Goal: Task Accomplishment & Management: Manage account settings

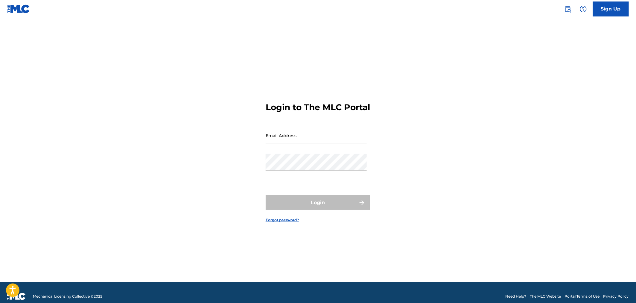
click at [298, 144] on input "Email Address" at bounding box center [316, 135] width 101 height 17
type input "[PERSON_NAME][EMAIL_ADDRESS][DOMAIN_NAME]"
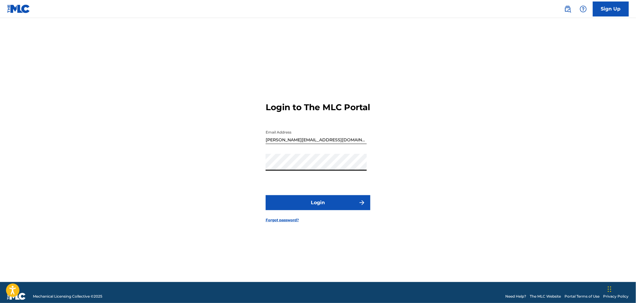
click at [303, 202] on button "Login" at bounding box center [318, 202] width 105 height 15
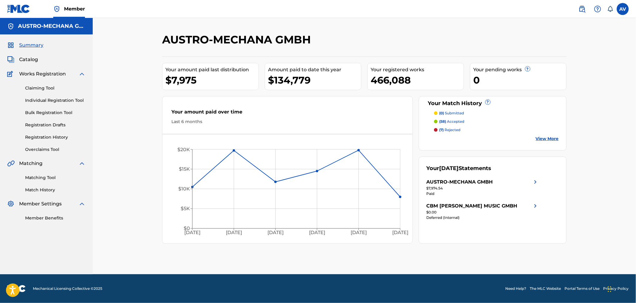
click at [29, 59] on span "Catalog" at bounding box center [28, 59] width 19 height 7
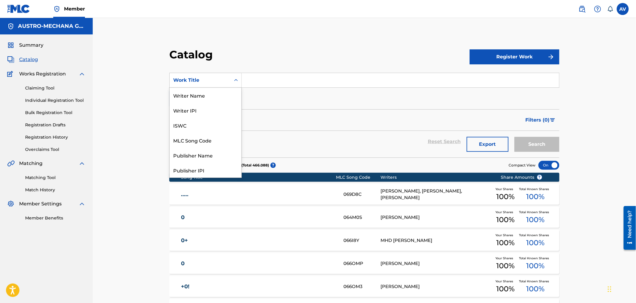
click at [190, 82] on div "Work Title" at bounding box center [200, 80] width 54 height 7
click at [202, 136] on div "MLC Song Code" at bounding box center [206, 140] width 72 height 15
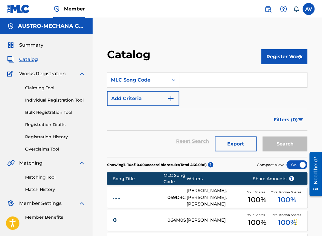
click at [198, 83] on input "Search Form" at bounding box center [244, 80] width 128 height 14
paste input "OL840M"
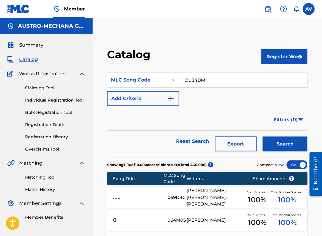
type input "OL840M"
click at [283, 148] on button "Search" at bounding box center [285, 144] width 45 height 15
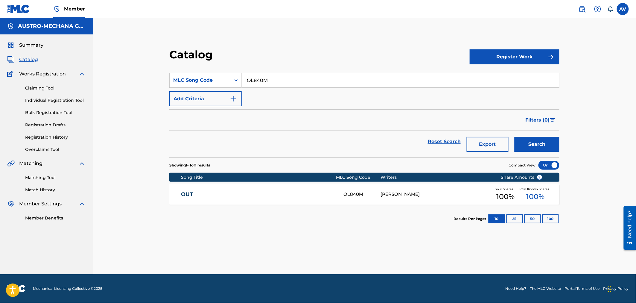
click at [181, 195] on link "OUT" at bounding box center [258, 194] width 154 height 7
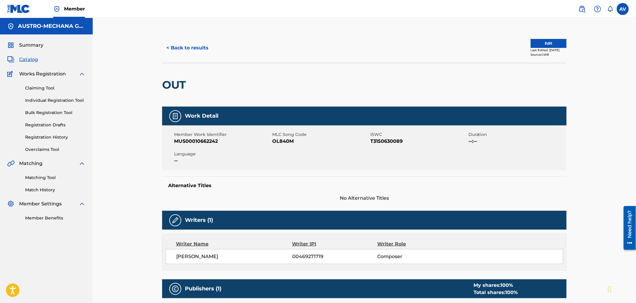
click at [540, 43] on button "Edit" at bounding box center [549, 43] width 36 height 9
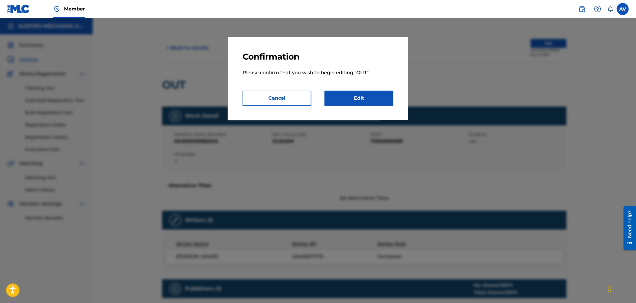
click at [360, 94] on link "Edit" at bounding box center [359, 98] width 69 height 15
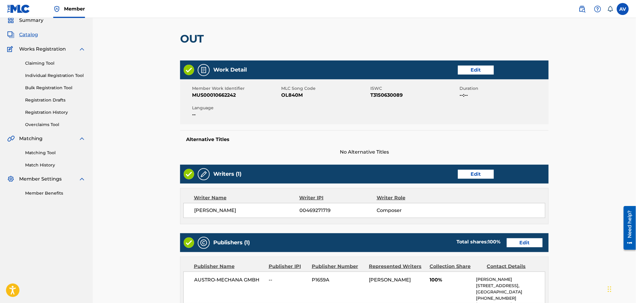
scroll to position [133, 0]
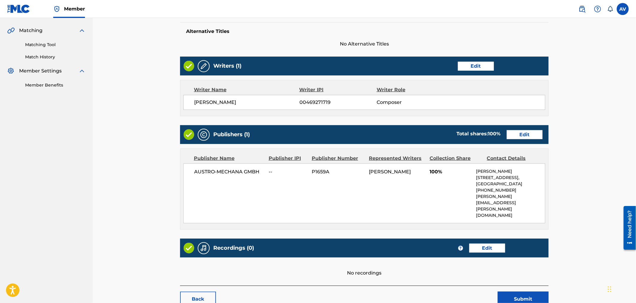
click at [527, 139] on link "Edit" at bounding box center [525, 134] width 36 height 9
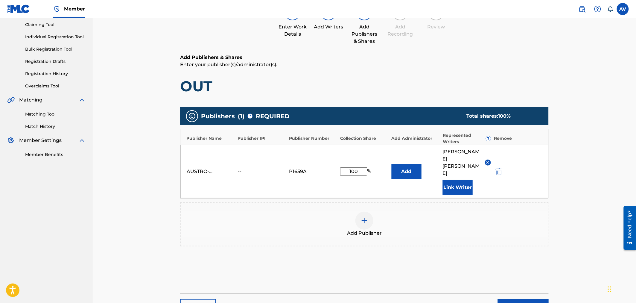
scroll to position [66, 0]
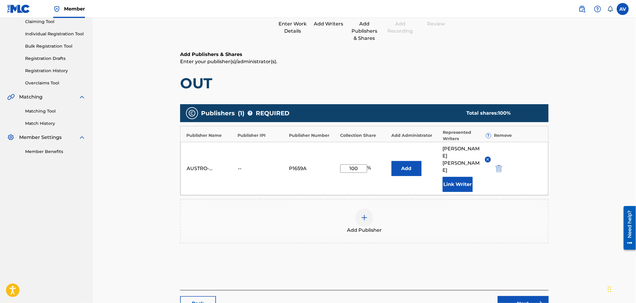
drag, startPoint x: 346, startPoint y: 160, endPoint x: 376, endPoint y: 167, distance: 30.6
click at [376, 167] on div "AUSTRO-MECHANA GMBH -- P1659A 100 % Add [PERSON_NAME] Link Writer" at bounding box center [364, 168] width 368 height 53
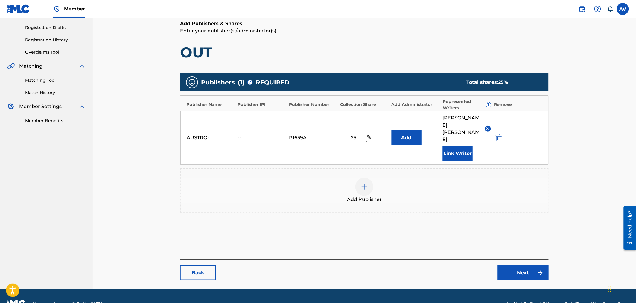
type input "25"
click at [519, 265] on link "Next" at bounding box center [523, 272] width 51 height 15
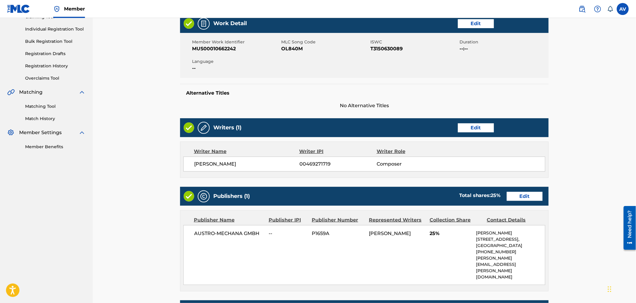
scroll to position [156, 0]
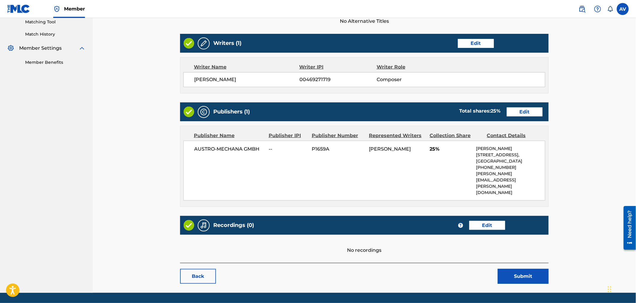
click at [531, 269] on button "Submit" at bounding box center [523, 276] width 51 height 15
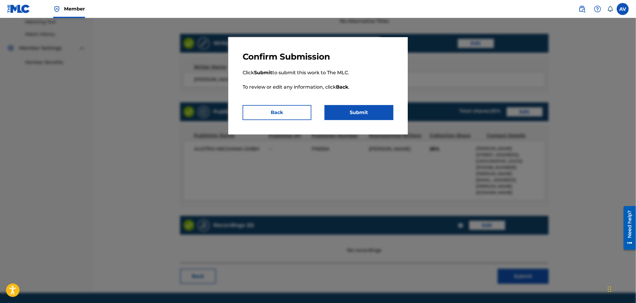
click at [344, 111] on button "Submit" at bounding box center [359, 112] width 69 height 15
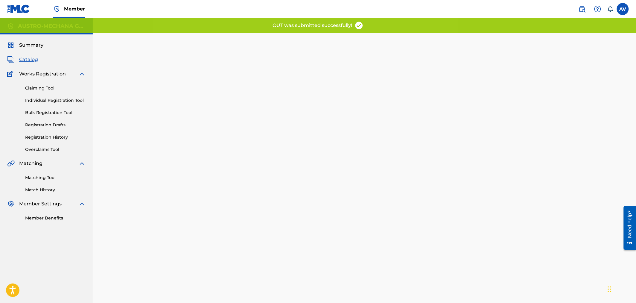
click at [34, 59] on span "Catalog" at bounding box center [28, 59] width 19 height 7
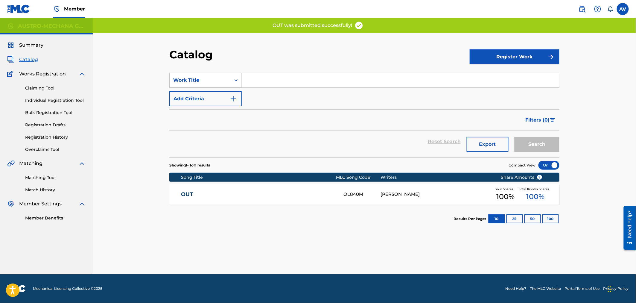
click at [225, 83] on div "Work Title" at bounding box center [200, 80] width 54 height 7
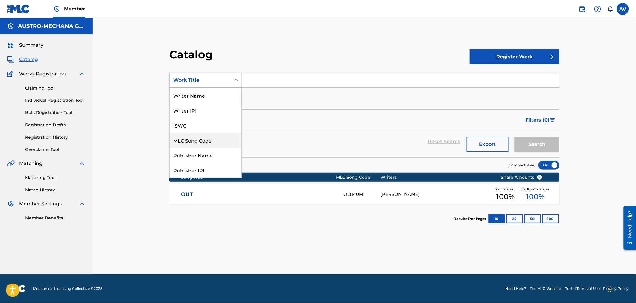
click at [196, 135] on div "MLC Song Code" at bounding box center [206, 140] width 72 height 15
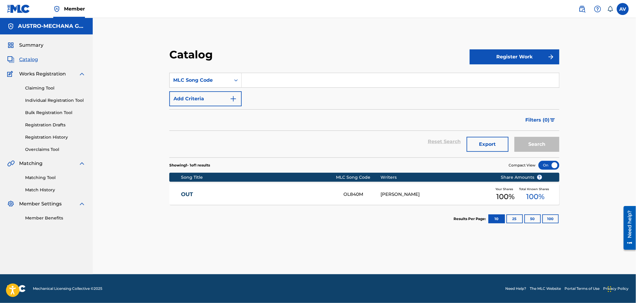
click at [262, 83] on input "Search Form" at bounding box center [400, 80] width 317 height 14
paste input "HQ31FU"
type input "HQ31FU"
click at [515, 137] on button "Search" at bounding box center [537, 144] width 45 height 15
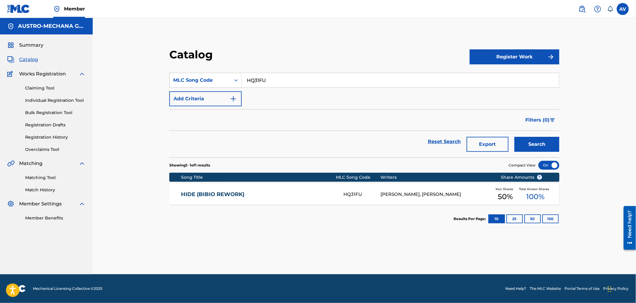
click at [201, 191] on link "HIDE (BIBIO REWORK)" at bounding box center [258, 194] width 154 height 7
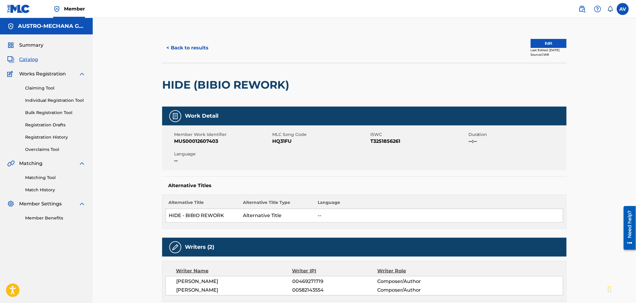
click at [554, 40] on button "Edit" at bounding box center [549, 43] width 36 height 9
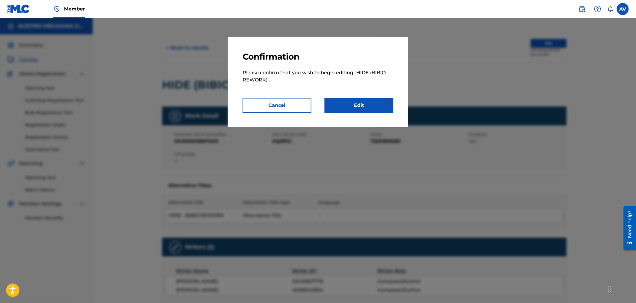
click at [340, 104] on link "Edit" at bounding box center [359, 105] width 69 height 15
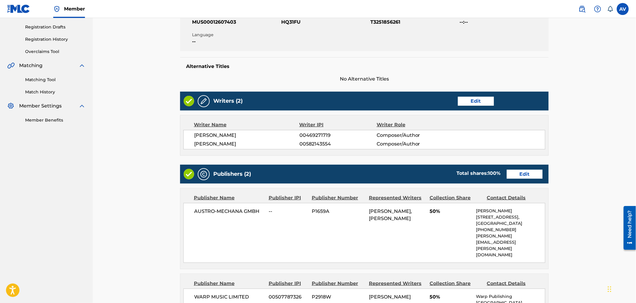
scroll to position [166, 0]
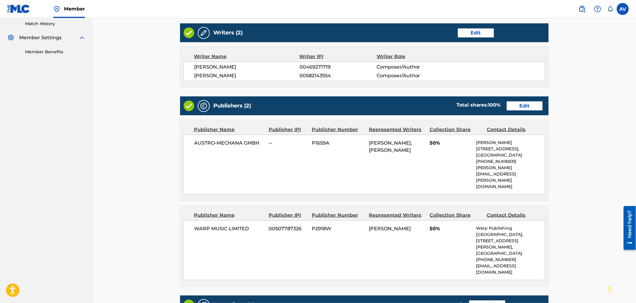
click at [524, 109] on link "Edit" at bounding box center [525, 105] width 36 height 9
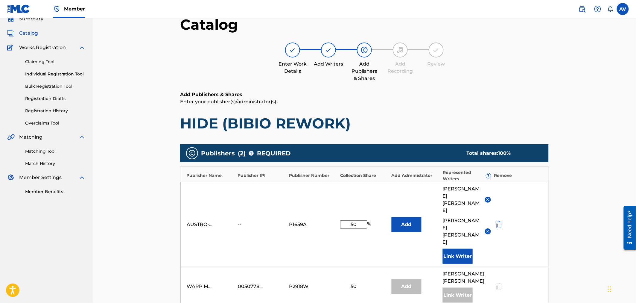
scroll to position [66, 0]
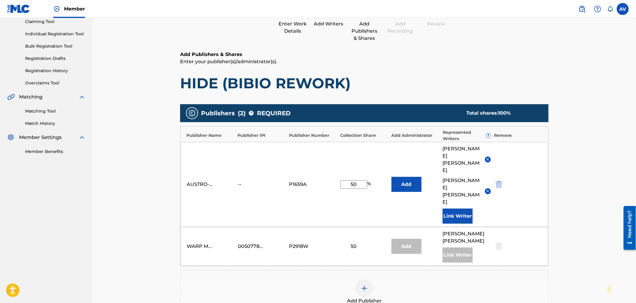
drag, startPoint x: 346, startPoint y: 170, endPoint x: 373, endPoint y: 166, distance: 27.5
click at [373, 180] on div "50 %" at bounding box center [364, 184] width 48 height 8
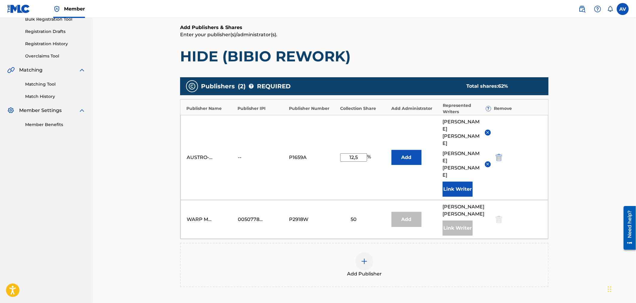
scroll to position [133, 0]
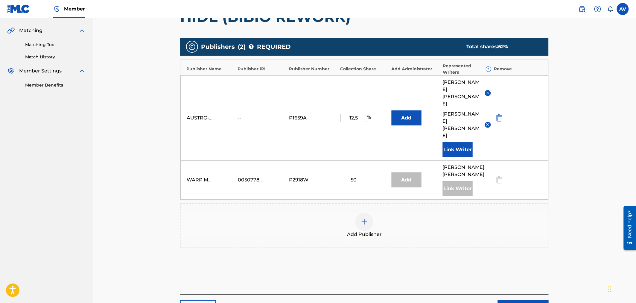
type input "12,5"
click at [534, 300] on link "Next" at bounding box center [523, 307] width 51 height 15
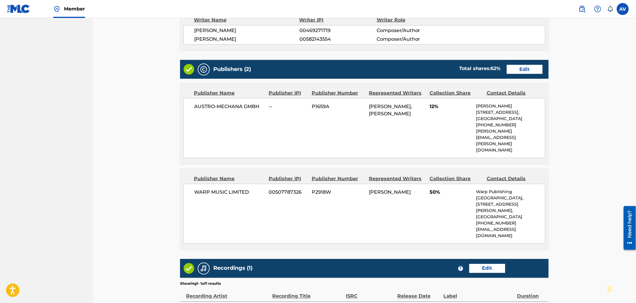
scroll to position [286, 0]
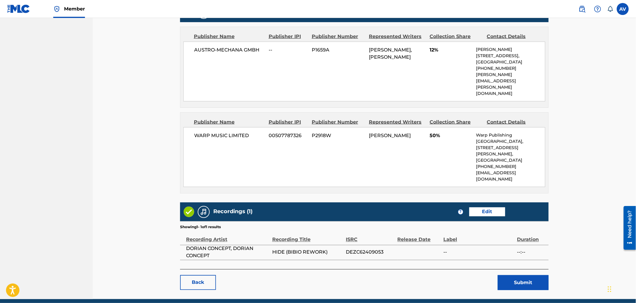
click at [516, 275] on button "Submit" at bounding box center [523, 282] width 51 height 15
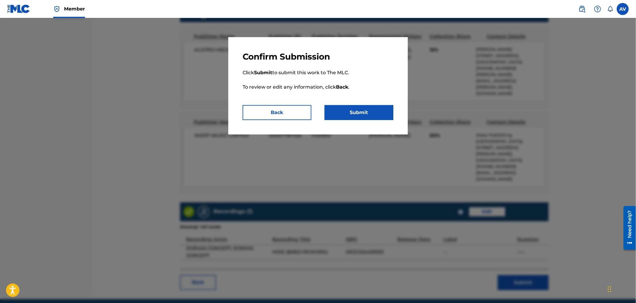
click at [367, 115] on button "Submit" at bounding box center [359, 112] width 69 height 15
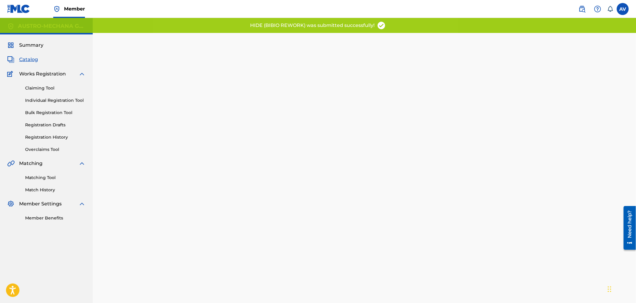
click at [29, 58] on span "Catalog" at bounding box center [28, 59] width 19 height 7
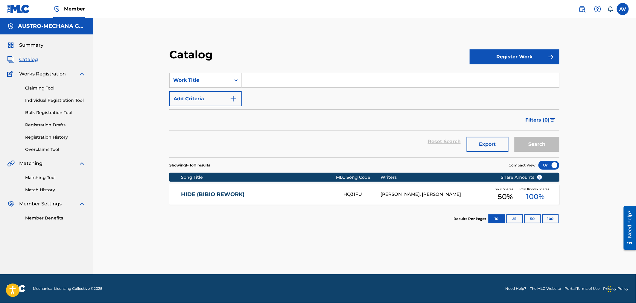
click at [31, 44] on span "Summary" at bounding box center [31, 45] width 24 height 7
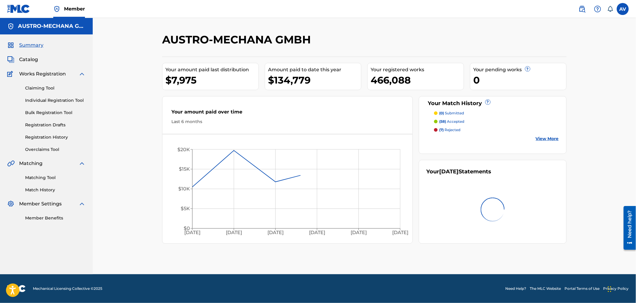
click at [35, 63] on span "Catalog" at bounding box center [28, 59] width 19 height 7
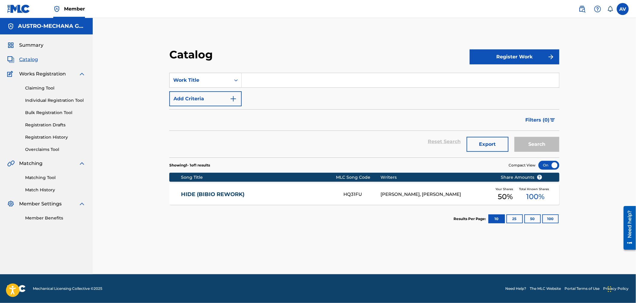
click at [57, 89] on link "Claiming Tool" at bounding box center [55, 88] width 60 height 6
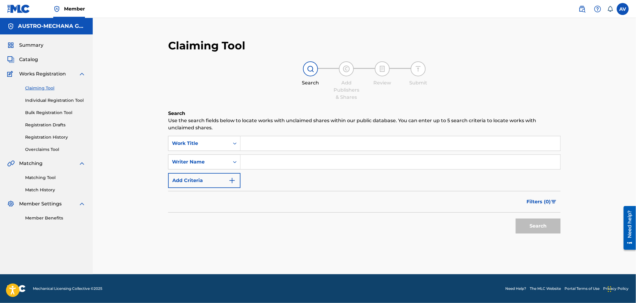
click at [37, 178] on link "Matching Tool" at bounding box center [55, 177] width 60 height 6
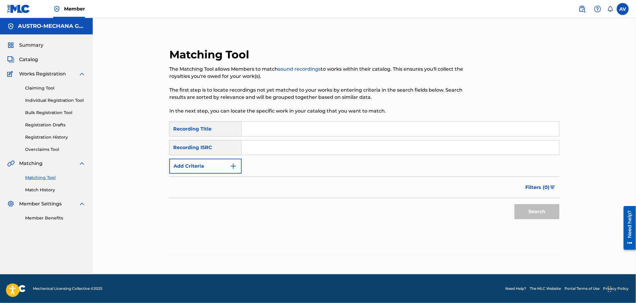
click at [36, 85] on link "Claiming Tool" at bounding box center [55, 88] width 60 height 6
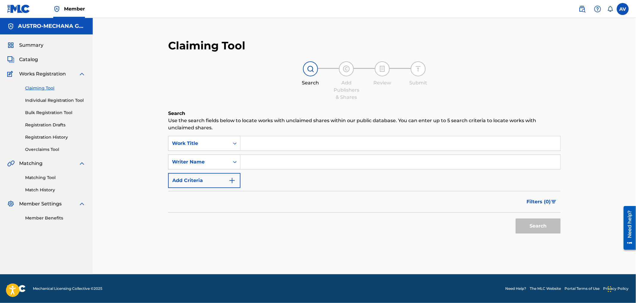
click at [59, 148] on link "Overclaims Tool" at bounding box center [55, 149] width 60 height 6
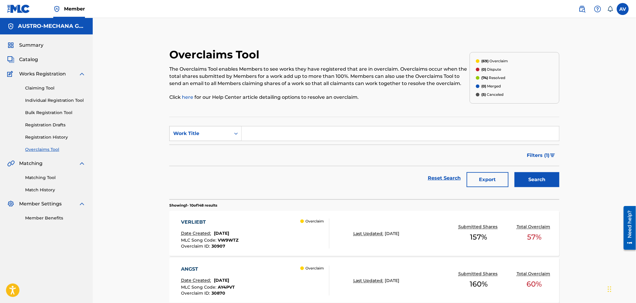
click at [31, 64] on div "Summary Catalog Works Registration Claiming Tool Individual Registration Tool B…" at bounding box center [46, 131] width 93 height 194
click at [30, 60] on span "Catalog" at bounding box center [28, 59] width 19 height 7
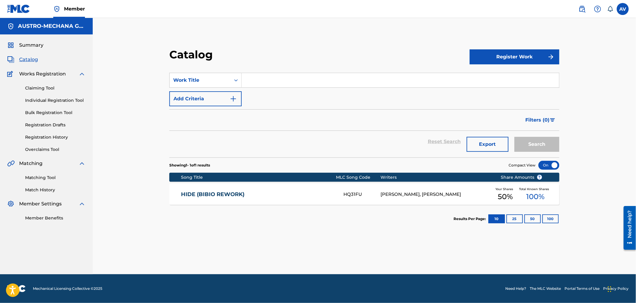
click at [554, 123] on button "Filters ( 0 )" at bounding box center [540, 120] width 37 height 15
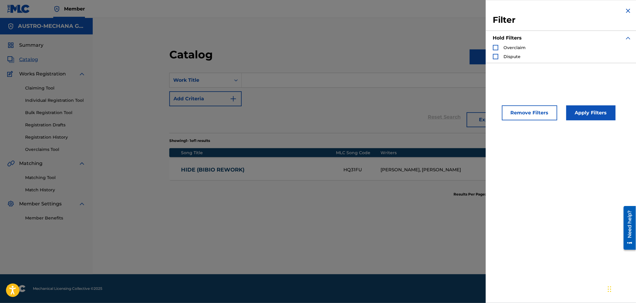
click at [414, 30] on div "Catalog Register Work SearchWithCriteriaedfa238e-5187-4531-b7e9-5ac93efb1c7b Wo…" at bounding box center [364, 146] width 543 height 256
click at [630, 16] on div "Filter Hold Filters Overclaim Dispute" at bounding box center [562, 35] width 153 height 70
click at [628, 9] on img "Search Form" at bounding box center [628, 10] width 7 height 7
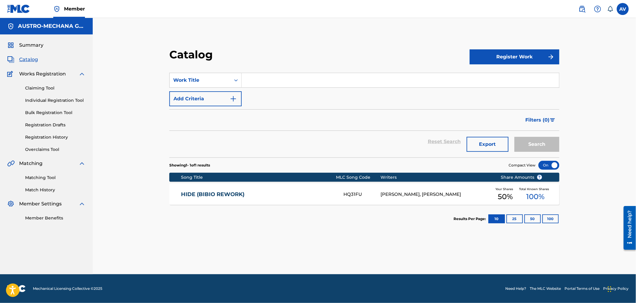
click at [258, 246] on div "Catalog Register Work SearchWithCriteriaedfa238e-5187-4531-b7e9-5ac93efb1c7b Wo…" at bounding box center [364, 153] width 419 height 241
